Goal: Task Accomplishment & Management: Use online tool/utility

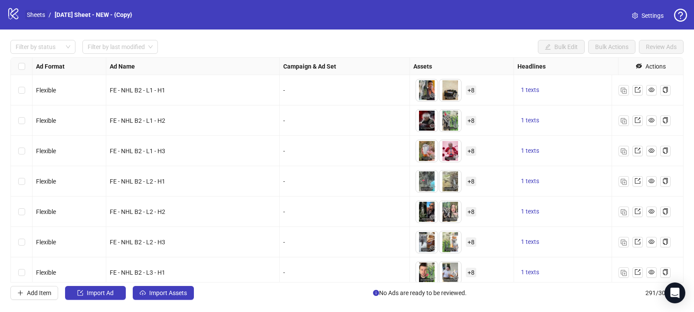
click at [35, 13] on link "Sheets" at bounding box center [36, 15] width 22 height 10
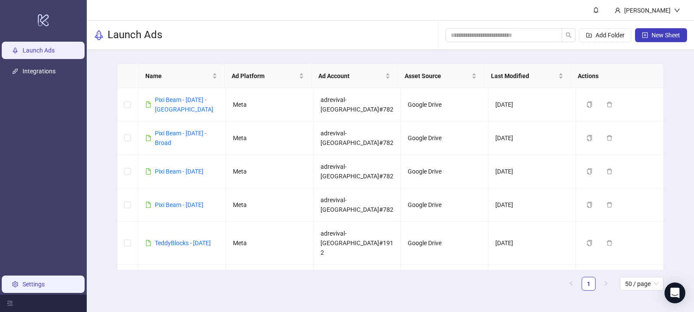
click at [42, 285] on link "Settings" at bounding box center [34, 284] width 22 height 7
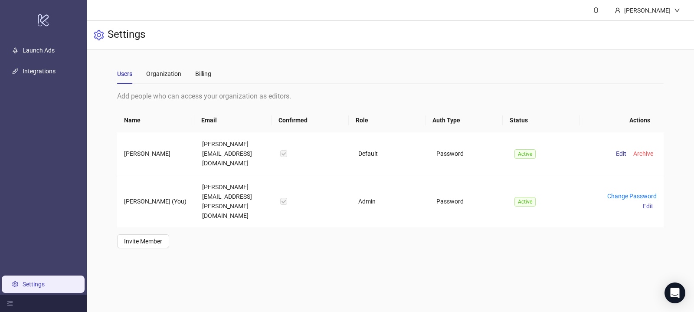
click at [56, 83] on ul "Launch Ads Integrations Settings" at bounding box center [43, 167] width 87 height 255
click at [54, 73] on link "Integrations" at bounding box center [39, 71] width 33 height 7
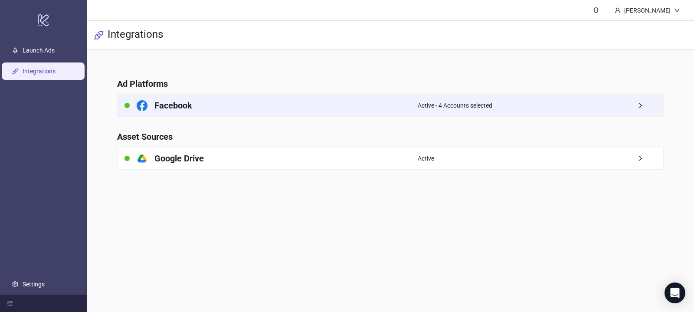
click at [292, 109] on div "Facebook" at bounding box center [268, 106] width 300 height 22
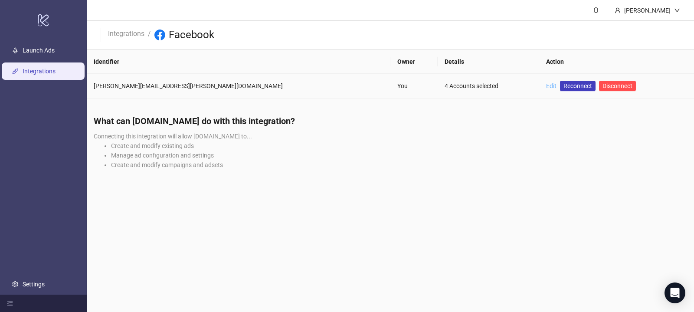
click at [546, 84] on link "Edit" at bounding box center [551, 85] width 10 height 7
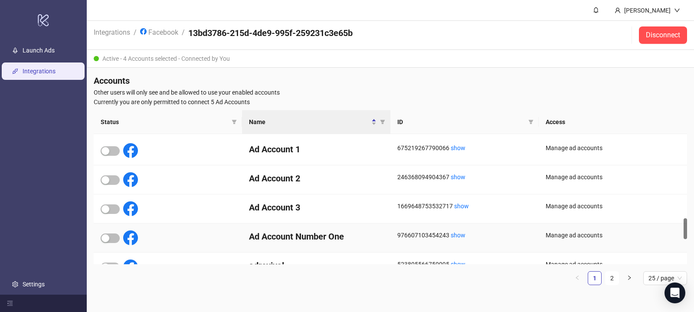
scroll to position [518, 0]
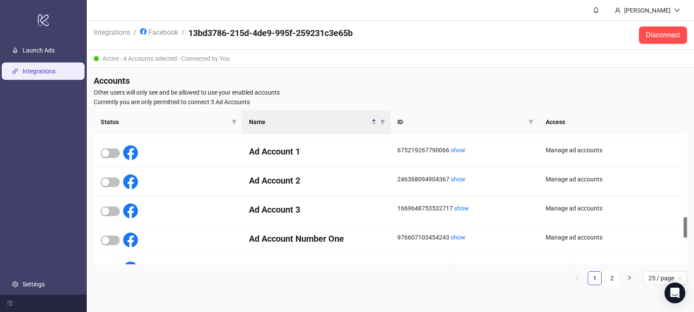
click at [603, 278] on ul "1 2 25 / page" at bounding box center [391, 278] width 594 height 14
click at [609, 278] on link "2" at bounding box center [612, 278] width 13 height 13
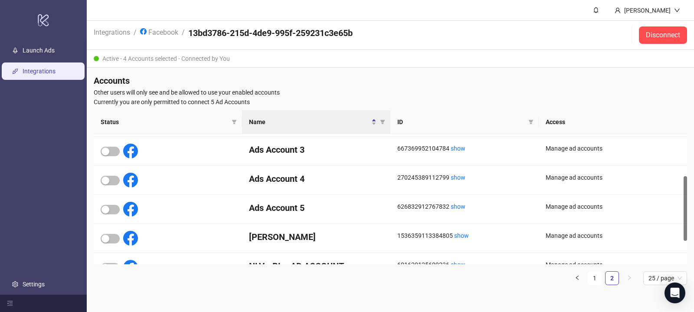
scroll to position [132, 0]
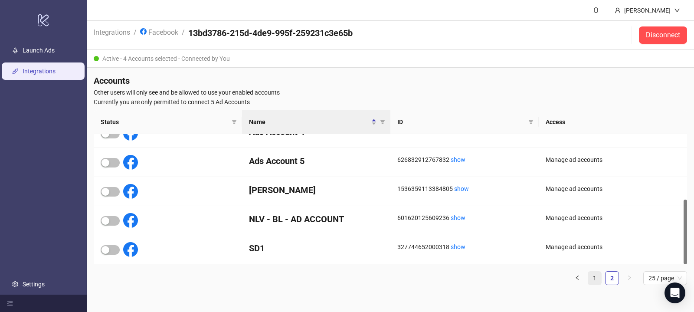
click at [591, 272] on link "1" at bounding box center [595, 278] width 13 height 13
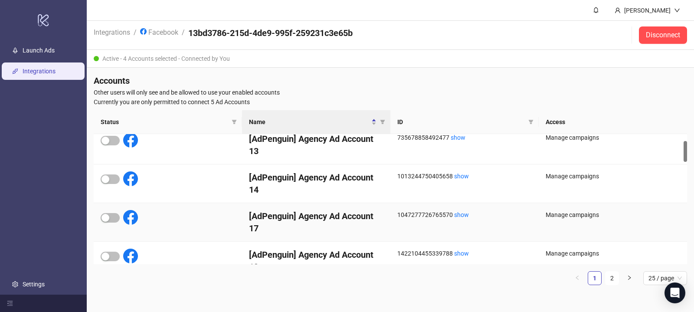
scroll to position [0, 0]
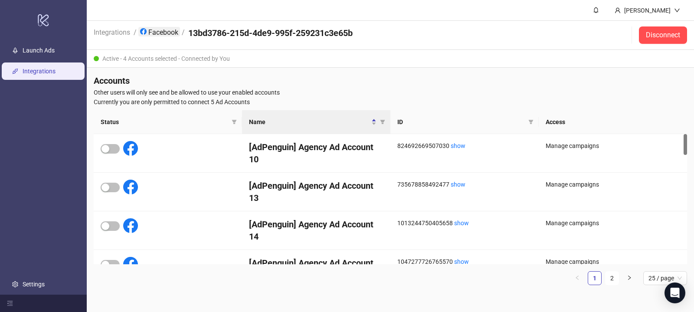
click at [168, 35] on link "Facebook" at bounding box center [159, 32] width 42 height 10
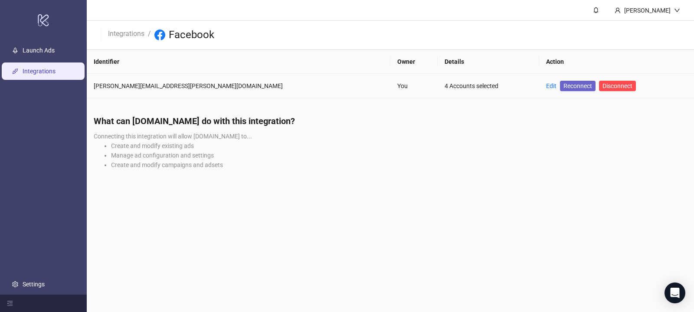
click at [564, 88] on span "Reconnect" at bounding box center [578, 86] width 29 height 10
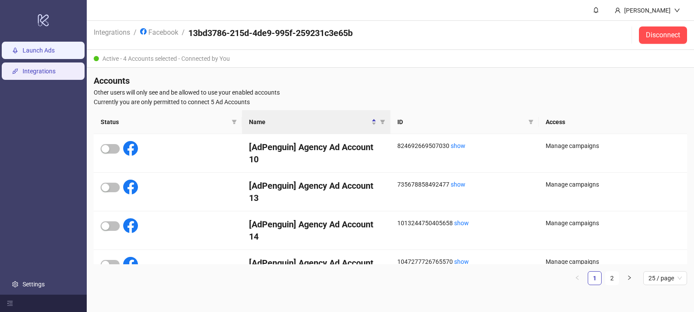
click at [55, 54] on link "Launch Ads" at bounding box center [39, 50] width 32 height 7
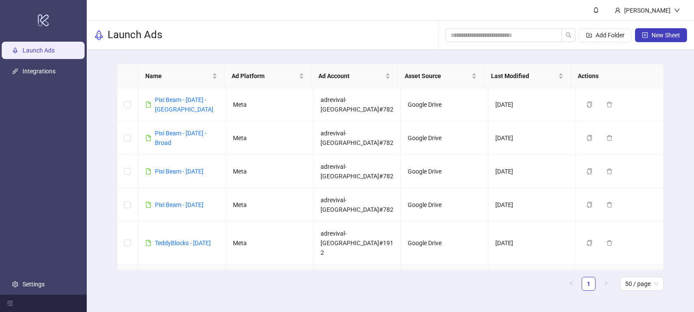
click at [587, 283] on icon "copy" at bounding box center [590, 286] width 6 height 6
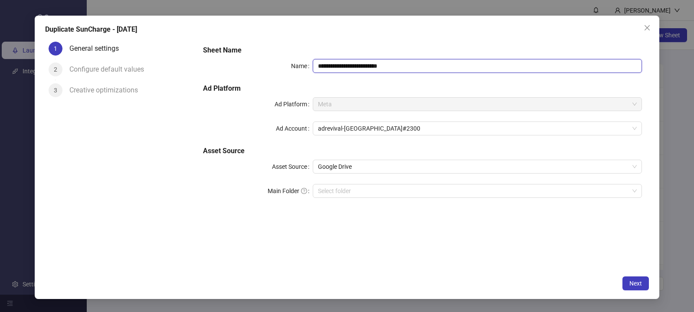
click at [364, 66] on input "**********" at bounding box center [477, 66] width 329 height 14
click at [369, 125] on span "adrevival-[GEOGRAPHIC_DATA]#2300" at bounding box center [477, 128] width 319 height 13
type input "**********"
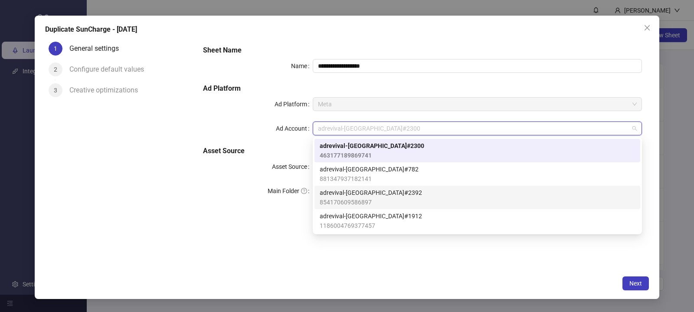
click at [243, 173] on div "Asset Source" at bounding box center [258, 167] width 110 height 14
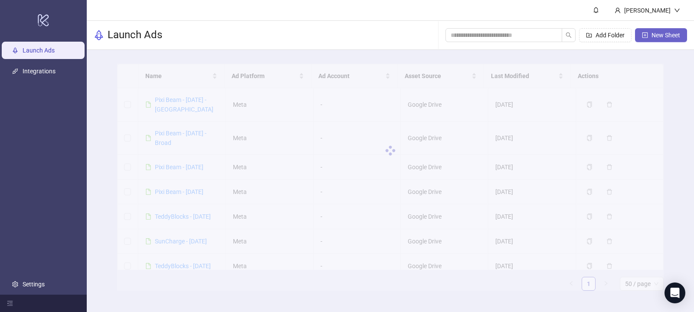
click at [653, 34] on span "New Sheet" at bounding box center [666, 35] width 29 height 7
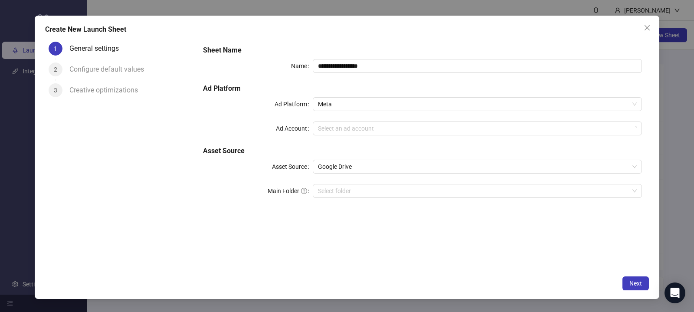
type input "**********"
click at [328, 126] on span "adrevival-[GEOGRAPHIC_DATA]#2300" at bounding box center [477, 128] width 319 height 13
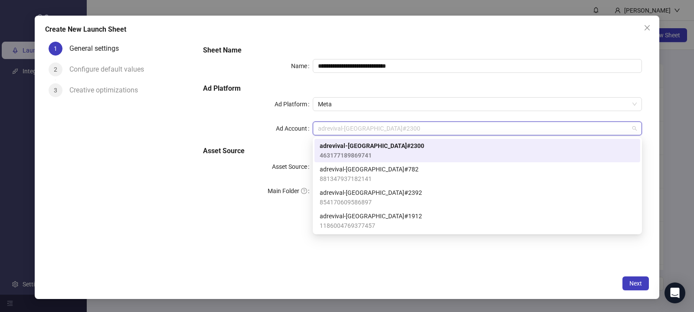
click at [348, 10] on div "**********" at bounding box center [347, 156] width 694 height 312
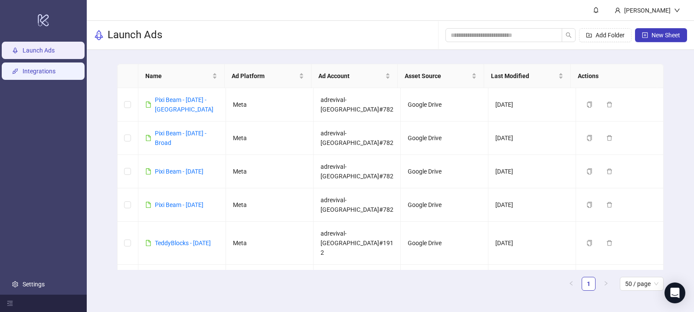
click at [38, 68] on link "Integrations" at bounding box center [39, 71] width 33 height 7
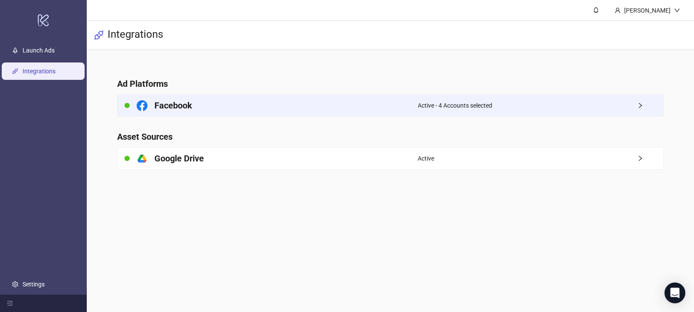
click at [265, 105] on div "Facebook" at bounding box center [268, 106] width 300 height 22
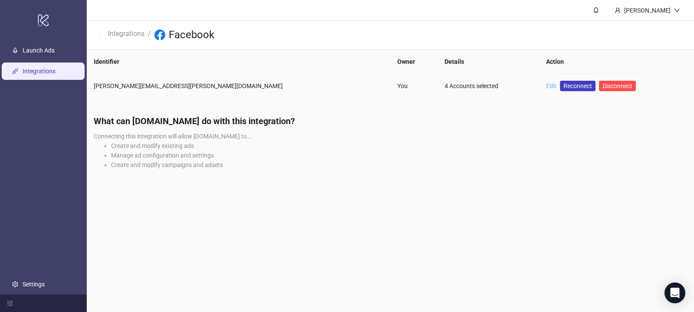
click at [546, 86] on link "Edit" at bounding box center [551, 85] width 10 height 7
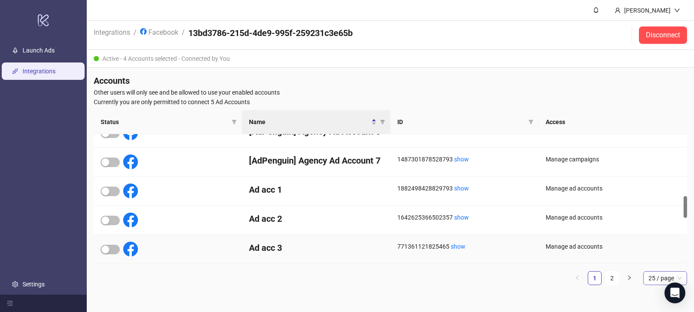
scroll to position [368, 0]
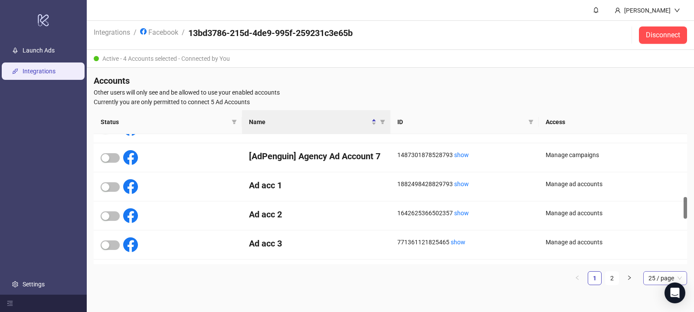
click at [661, 272] on span "25 / page" at bounding box center [665, 278] width 33 height 13
click at [658, 263] on div "100 / page" at bounding box center [666, 261] width 30 height 10
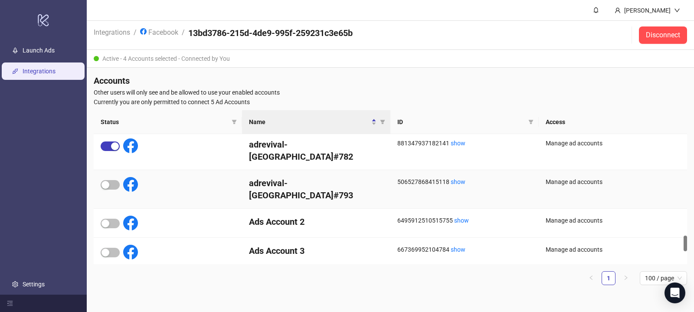
scroll to position [827, 0]
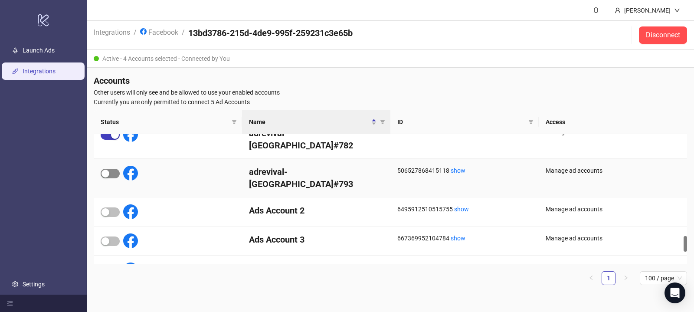
click at [102, 170] on div "button" at bounding box center [106, 174] width 8 height 8
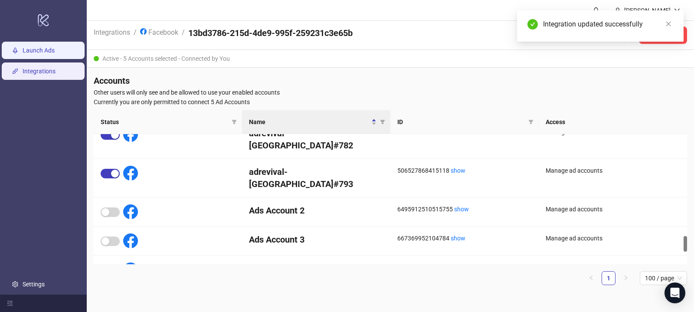
click at [44, 49] on link "Launch Ads" at bounding box center [39, 50] width 32 height 7
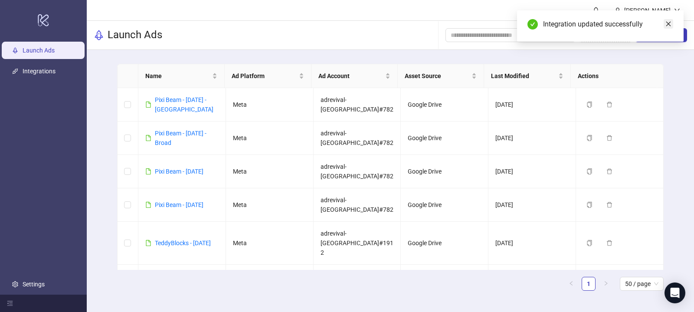
click at [667, 24] on icon "close" at bounding box center [669, 24] width 6 height 6
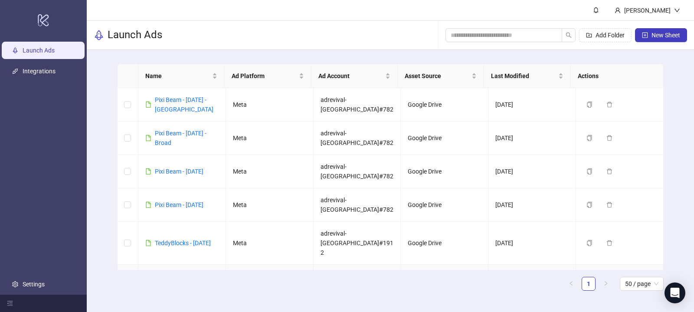
click at [588, 281] on button "Duplicate" at bounding box center [604, 286] width 43 height 10
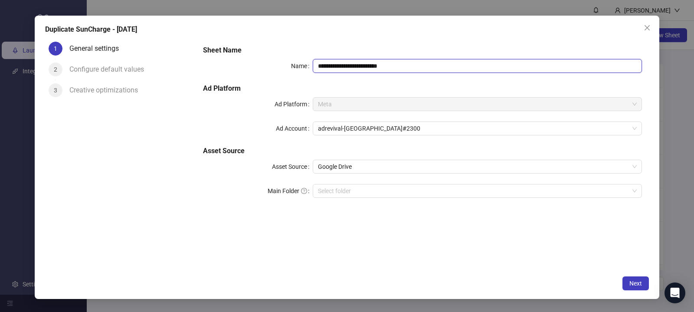
click at [359, 72] on input "**********" at bounding box center [477, 66] width 329 height 14
click at [350, 132] on span "adrevival-[GEOGRAPHIC_DATA]#2300" at bounding box center [477, 128] width 319 height 13
type input "**********"
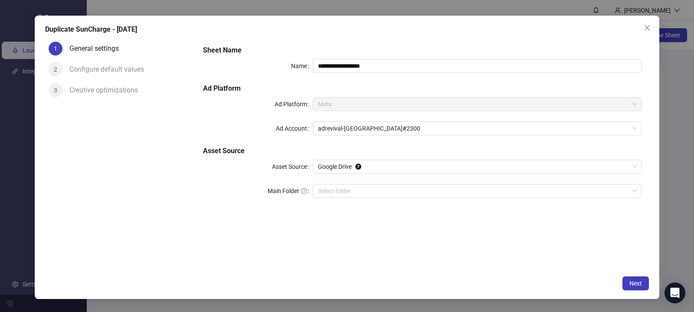
click at [356, 50] on h5 "Sheet Name" at bounding box center [422, 50] width 439 height 10
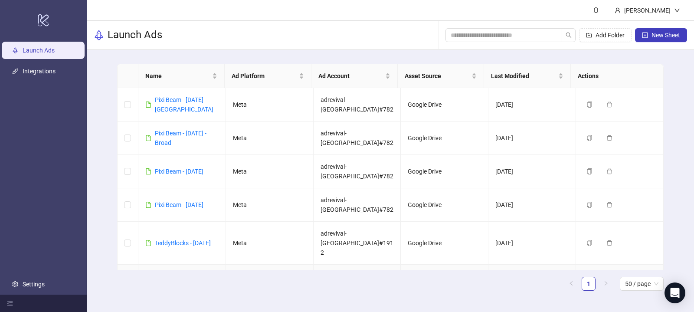
click at [587, 283] on icon "copy" at bounding box center [590, 286] width 6 height 6
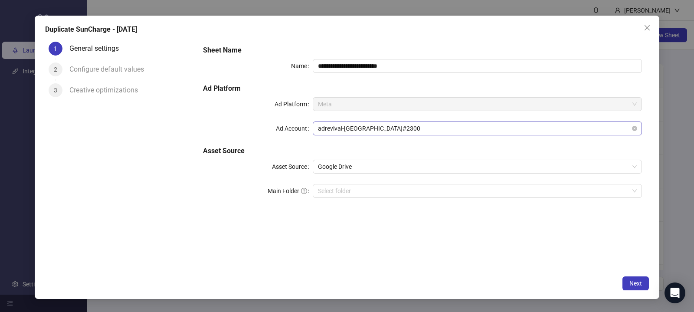
click at [359, 129] on span "adrevival-[GEOGRAPHIC_DATA]#2300" at bounding box center [477, 128] width 319 height 13
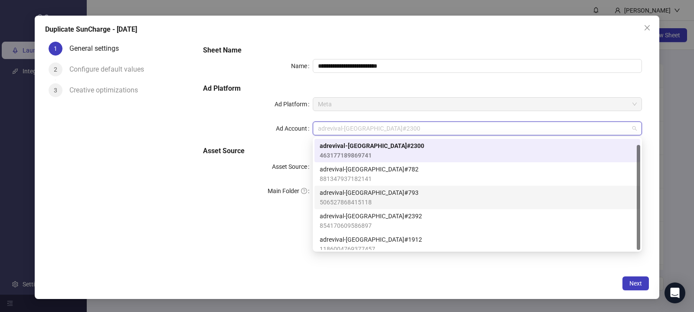
scroll to position [6, 0]
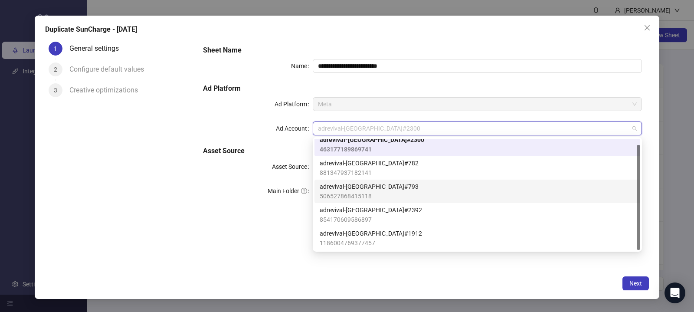
drag, startPoint x: 368, startPoint y: 188, endPoint x: 368, endPoint y: 153, distance: 34.3
click at [368, 188] on span "adrevival-USA#793" at bounding box center [369, 187] width 99 height 10
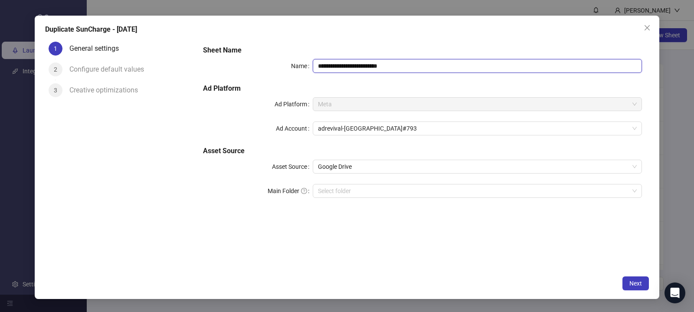
click at [355, 64] on input "**********" at bounding box center [477, 66] width 329 height 14
type input "**********"
click at [240, 82] on div "**********" at bounding box center [423, 127] width 446 height 170
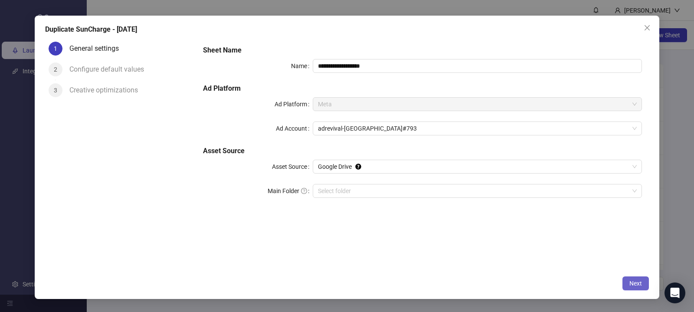
click at [630, 278] on button "Next" at bounding box center [636, 283] width 26 height 14
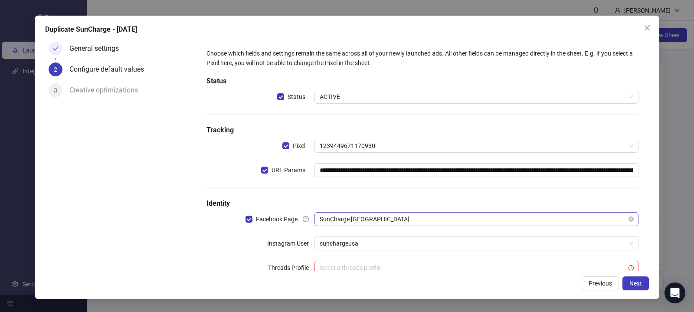
click at [342, 223] on span "SunCharge USA" at bounding box center [477, 219] width 314 height 13
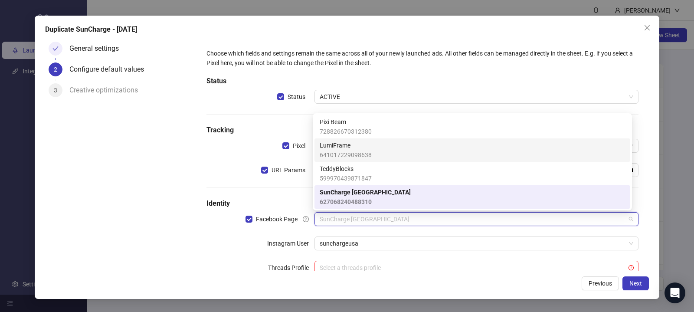
click at [342, 156] on span "641017229098638" at bounding box center [346, 155] width 52 height 10
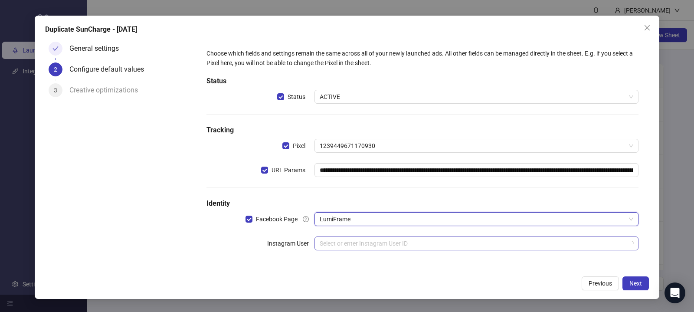
click at [336, 244] on input "search" at bounding box center [473, 243] width 306 height 13
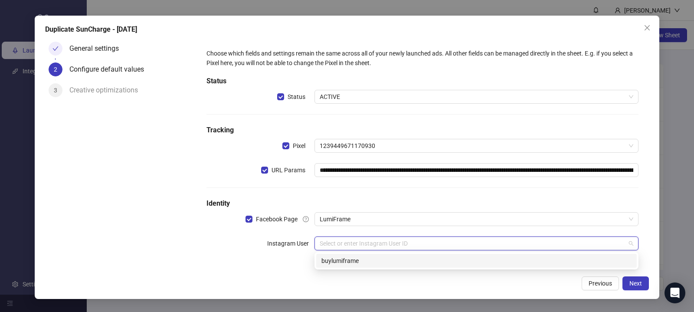
click at [349, 259] on div "buylumiframe" at bounding box center [477, 261] width 310 height 10
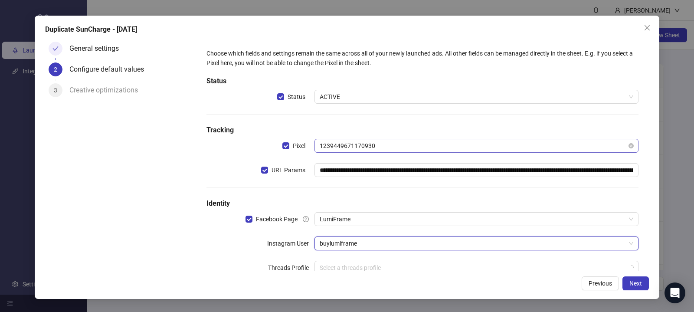
click at [349, 141] on span "1239449671170930" at bounding box center [477, 145] width 314 height 13
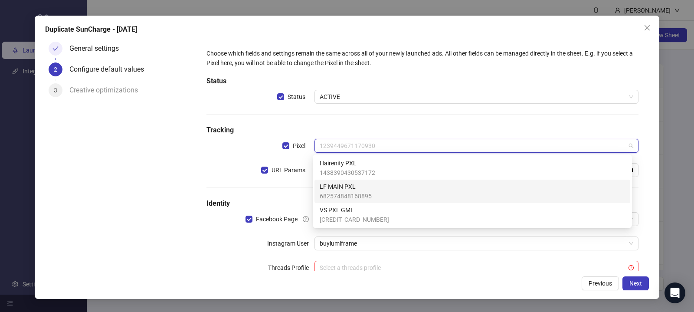
click at [346, 196] on span "682574848168895" at bounding box center [346, 196] width 52 height 10
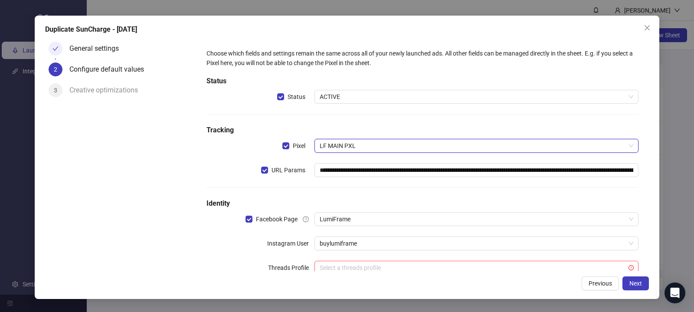
click at [348, 183] on div "**********" at bounding box center [422, 167] width 439 height 244
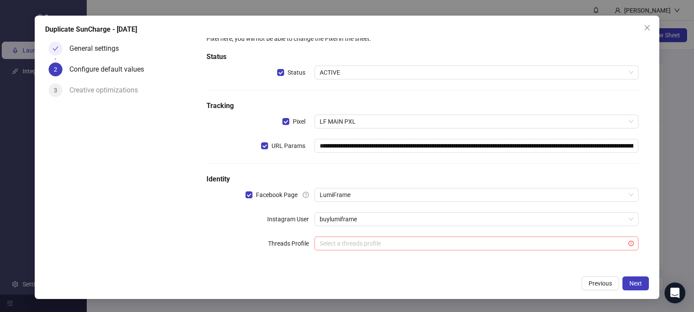
click at [326, 245] on input "search" at bounding box center [473, 243] width 306 height 13
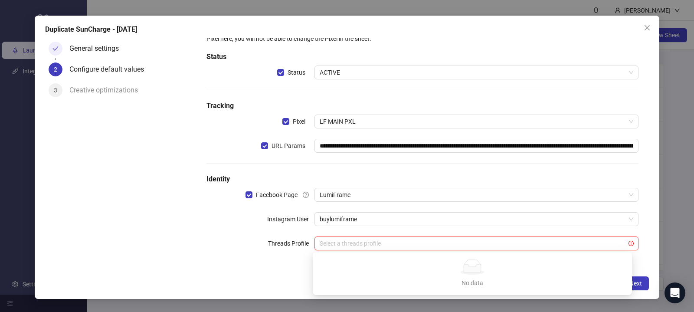
click at [299, 250] on div "**********" at bounding box center [422, 143] width 439 height 244
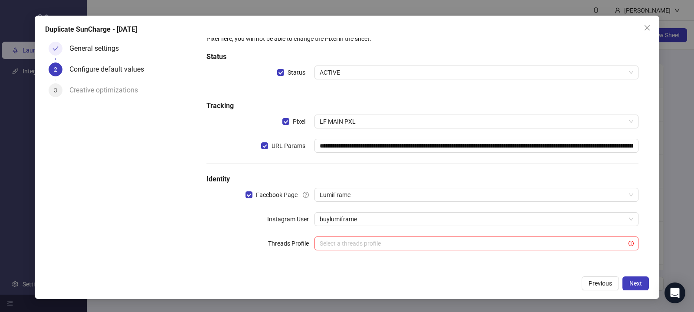
click at [237, 242] on div "Threads Profile" at bounding box center [261, 244] width 108 height 14
click at [638, 283] on span "Next" at bounding box center [636, 283] width 13 height 7
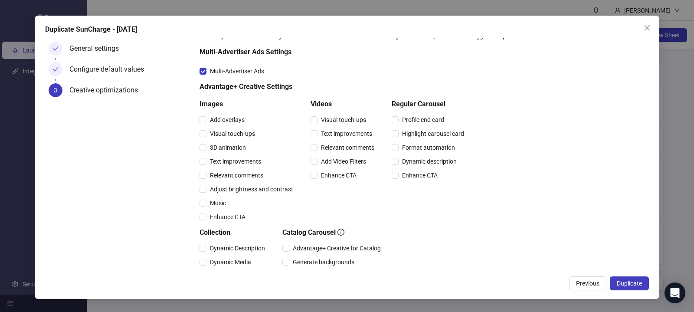
scroll to position [126, 0]
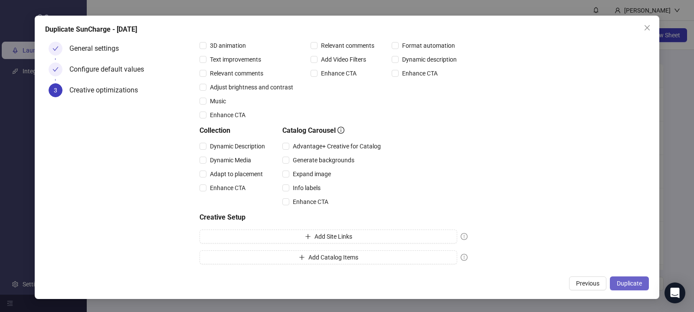
click at [632, 285] on span "Duplicate" at bounding box center [629, 283] width 25 height 7
